Goal: Task Accomplishment & Management: Manage account settings

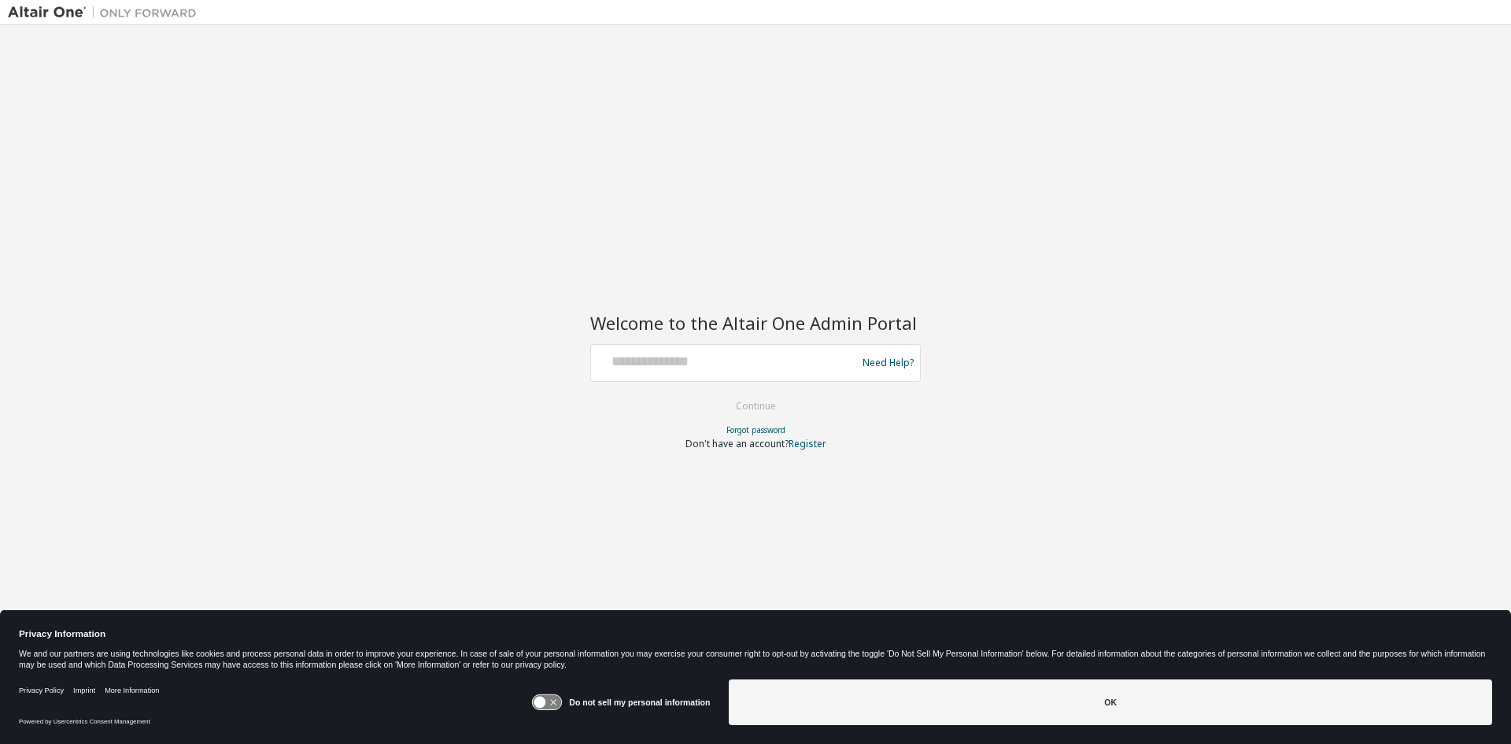
click at [778, 372] on div at bounding box center [725, 363] width 257 height 30
click at [735, 353] on input "text" at bounding box center [725, 359] width 257 height 23
type input "**********"
click at [771, 397] on button "Continue" at bounding box center [755, 406] width 73 height 24
